Goal: Navigation & Orientation: Find specific page/section

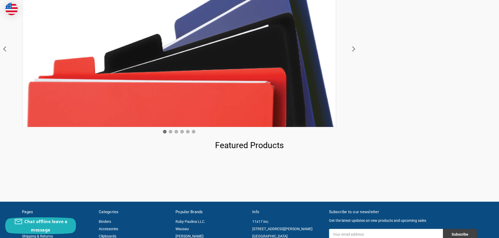
click at [353, 49] on icon at bounding box center [353, 48] width 9 height 157
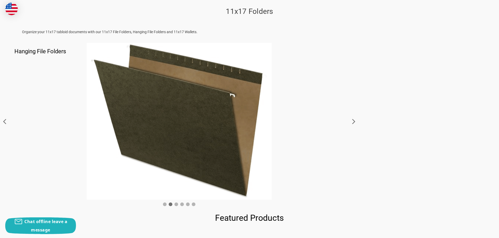
scroll to position [79, 0]
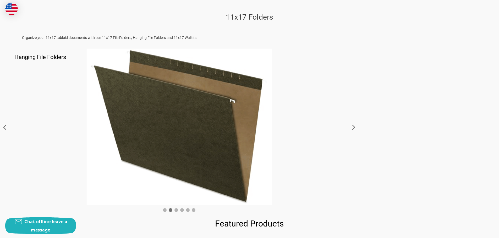
click at [352, 125] on icon at bounding box center [353, 127] width 9 height 157
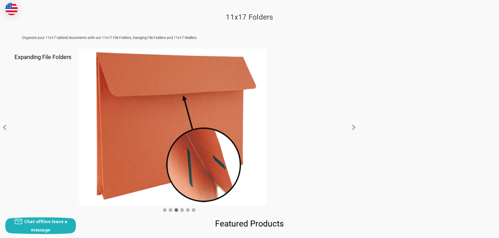
click at [352, 125] on icon at bounding box center [353, 127] width 9 height 157
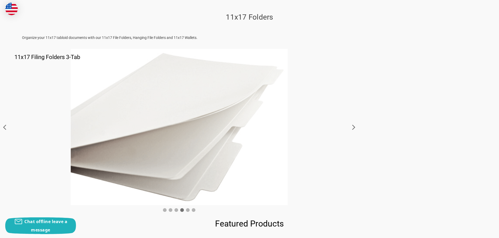
click at [352, 125] on icon at bounding box center [353, 127] width 9 height 157
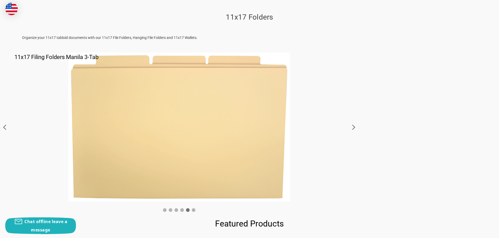
click at [352, 126] on icon at bounding box center [353, 127] width 9 height 157
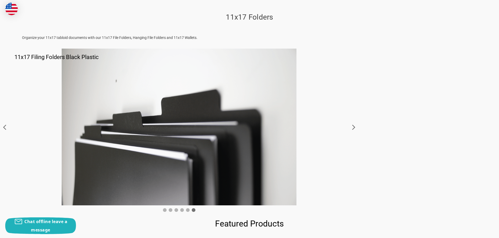
click at [352, 126] on icon at bounding box center [353, 127] width 9 height 157
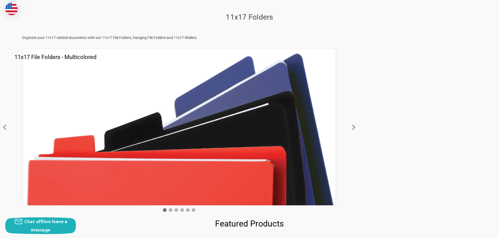
click at [352, 126] on icon at bounding box center [353, 127] width 9 height 157
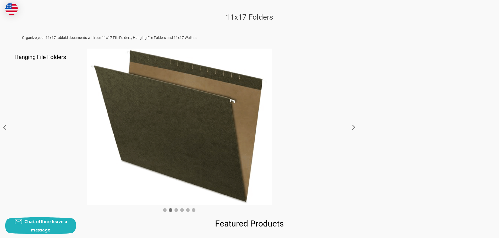
scroll to position [0, 0]
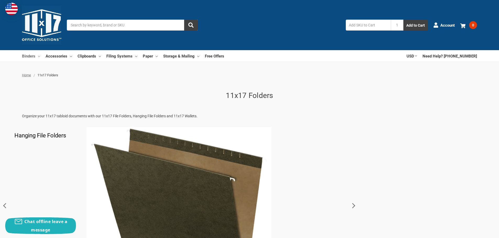
click at [31, 57] on link "Binders" at bounding box center [31, 56] width 18 height 12
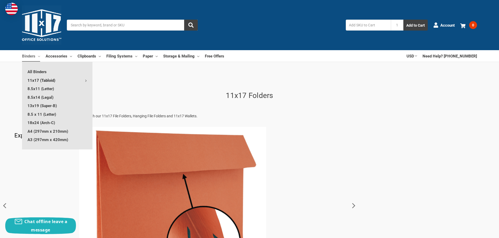
click at [41, 81] on link "11x17 (Tabloid)" at bounding box center [57, 80] width 70 height 8
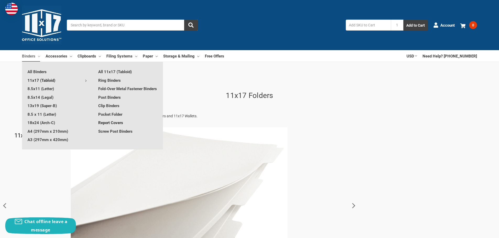
click at [111, 127] on link "Report Covers" at bounding box center [128, 123] width 70 height 8
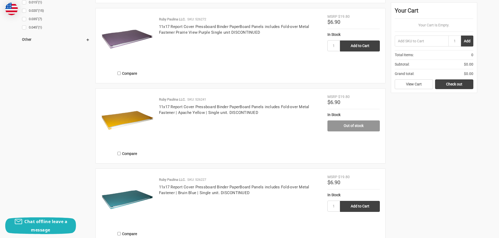
scroll to position [523, 0]
